Goal: Transaction & Acquisition: Purchase product/service

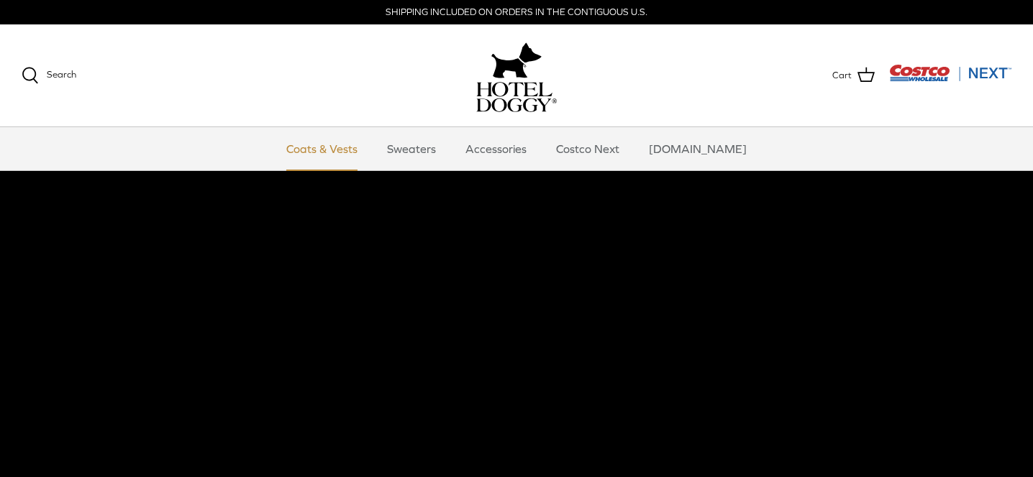
click at [339, 147] on link "Coats & Vests" at bounding box center [321, 148] width 97 height 43
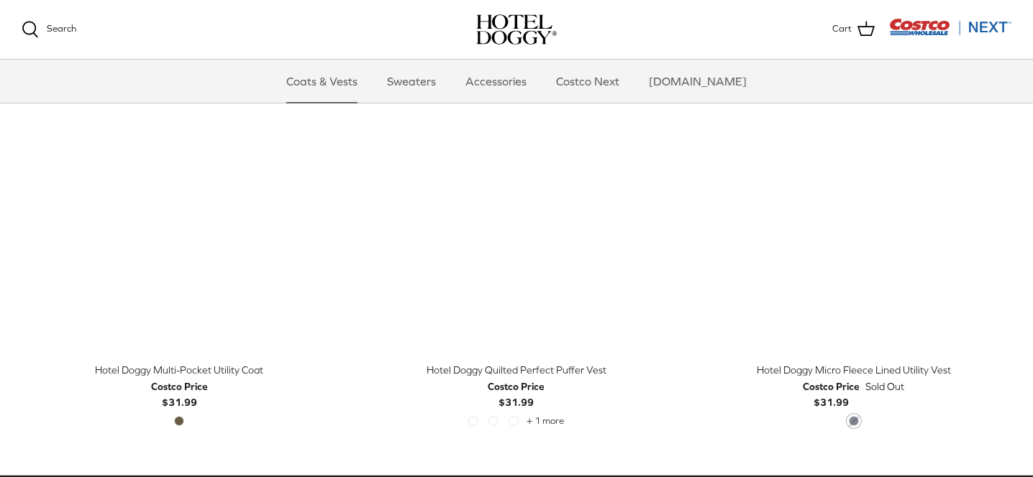
scroll to position [2971, 0]
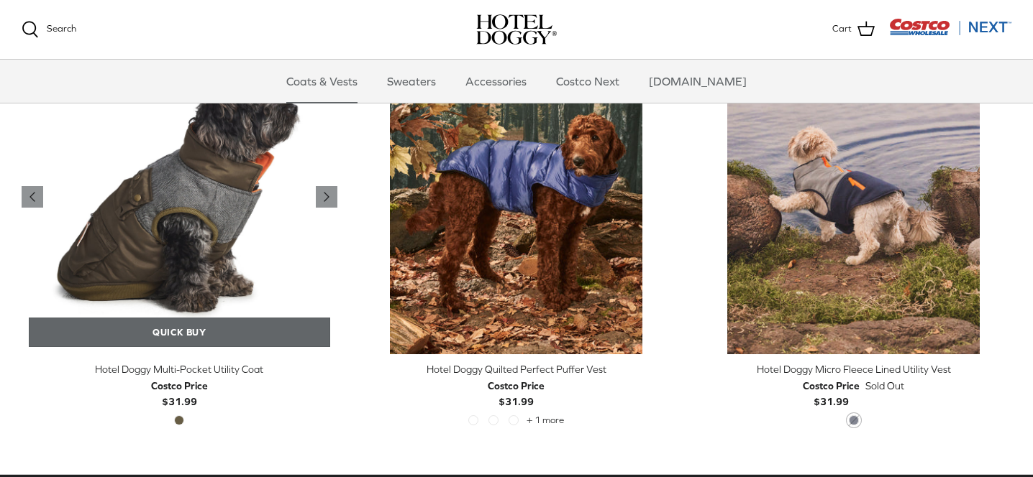
click at [175, 329] on link "Quick buy" at bounding box center [179, 332] width 301 height 29
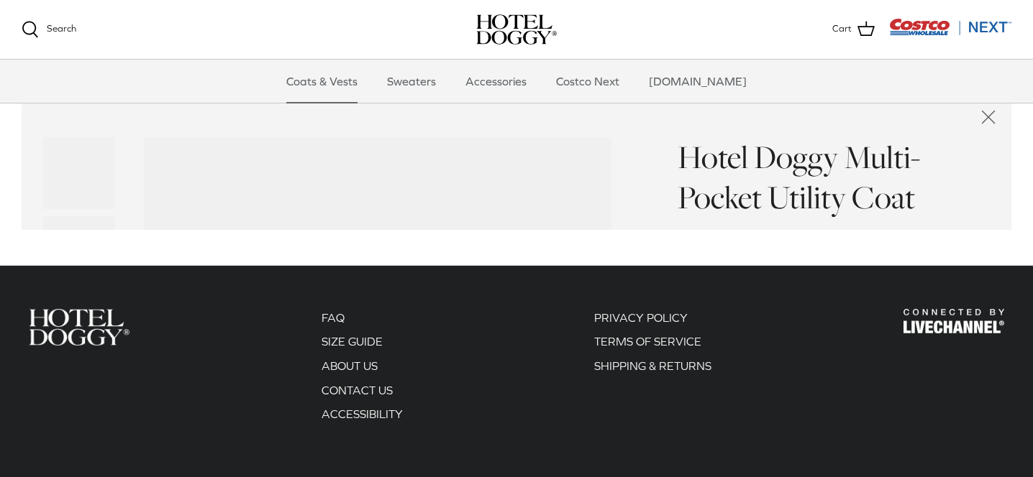
scroll to position [3335, 0]
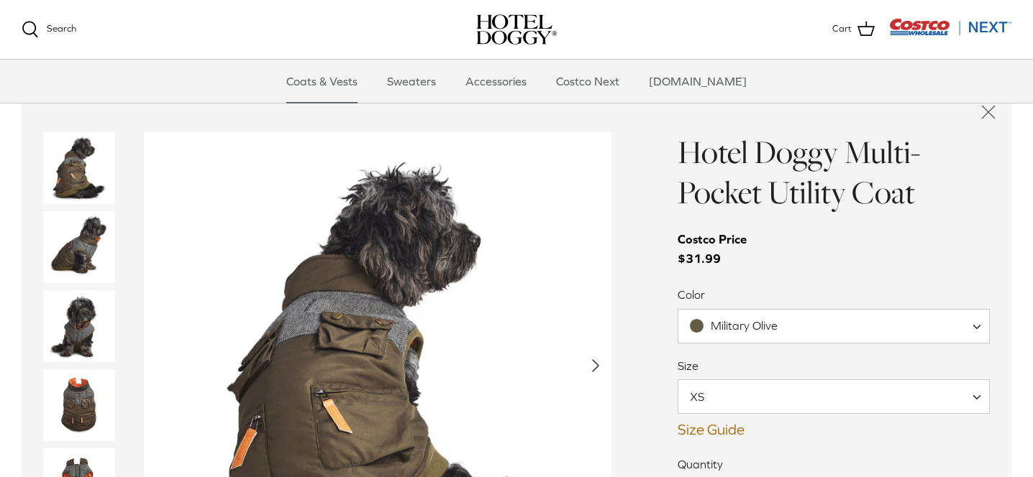
click at [719, 389] on span "XS" at bounding box center [705, 397] width 55 height 16
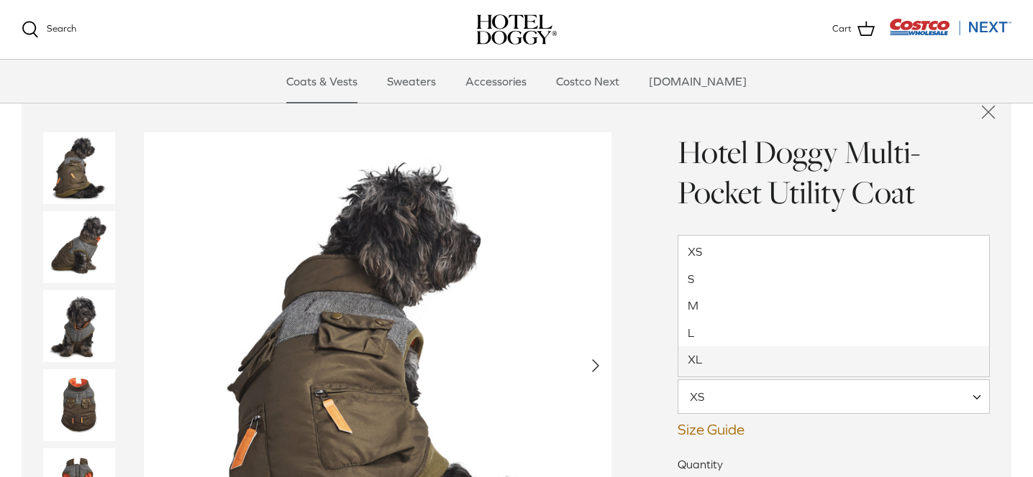
select select "XL"
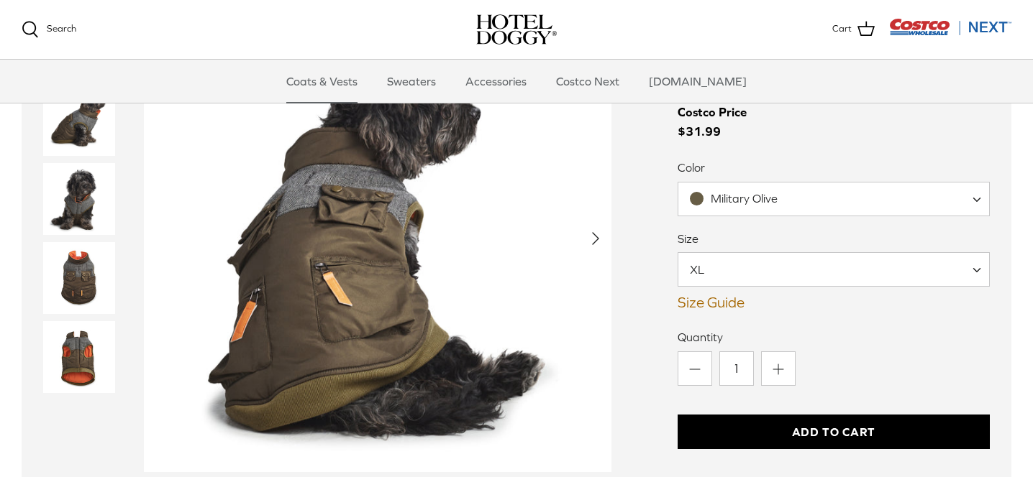
scroll to position [3439, 0]
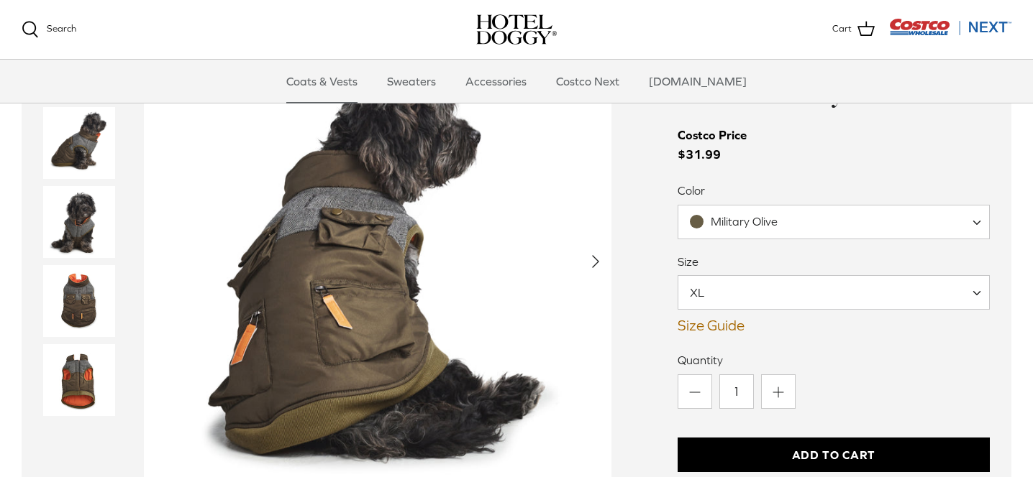
click at [58, 300] on img "Thumbnail Link" at bounding box center [79, 301] width 72 height 72
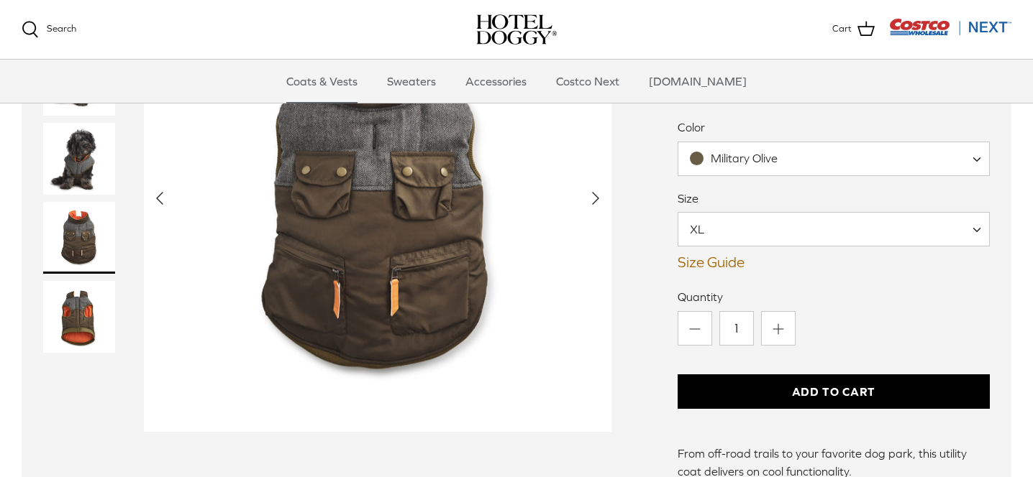
scroll to position [3511, 0]
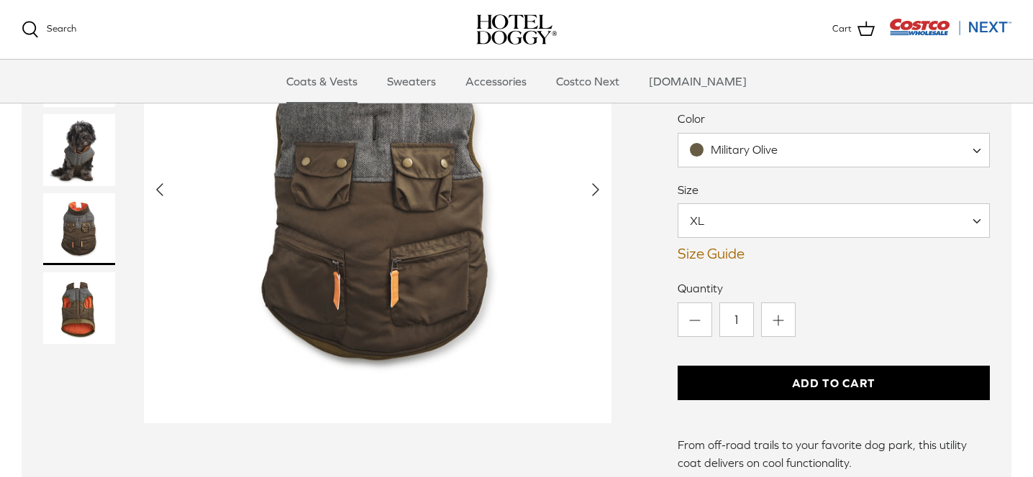
click at [88, 303] on img "Thumbnail Link" at bounding box center [79, 309] width 72 height 72
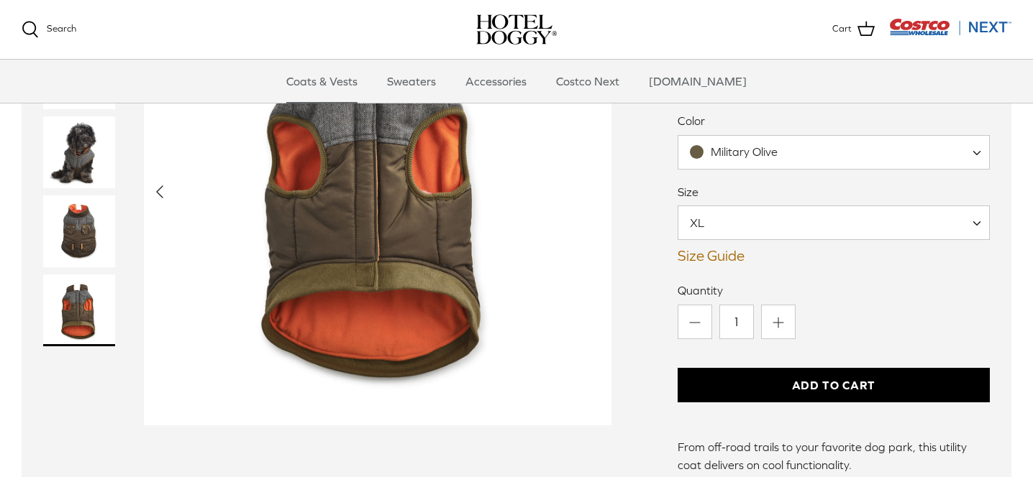
scroll to position [3510, 0]
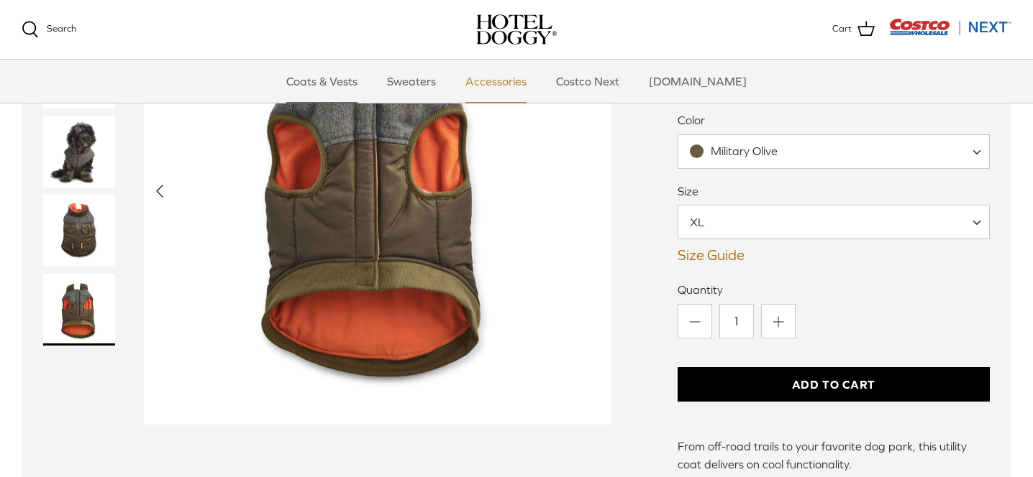
click at [508, 81] on link "Accessories" at bounding box center [495, 81] width 87 height 43
